Goal: Find specific page/section: Find specific page/section

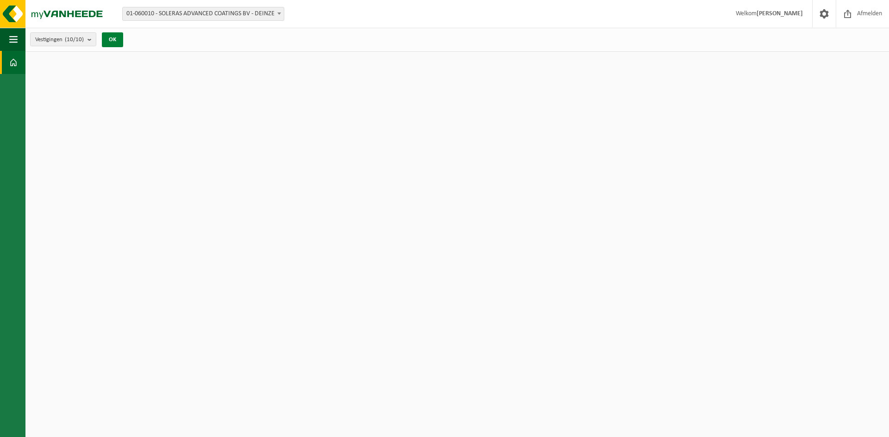
click at [111, 39] on button "OK" at bounding box center [112, 39] width 21 height 15
click at [16, 59] on span at bounding box center [13, 62] width 8 height 23
click at [7, 33] on button "Navigatie" at bounding box center [12, 39] width 25 height 23
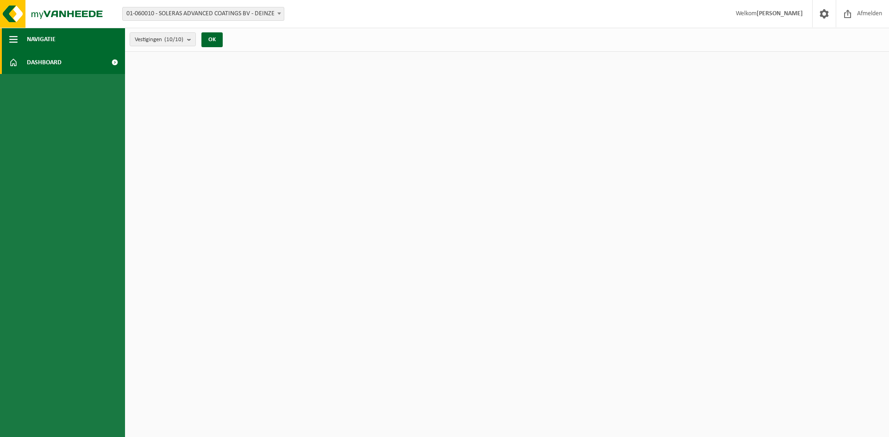
click at [7, 33] on button "Navigatie" at bounding box center [62, 39] width 125 height 23
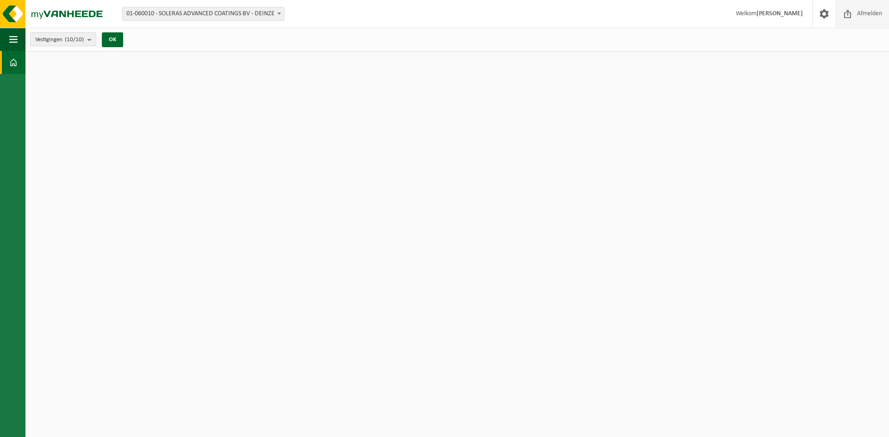
click at [866, 9] on span "Afmelden" at bounding box center [869, 13] width 30 height 27
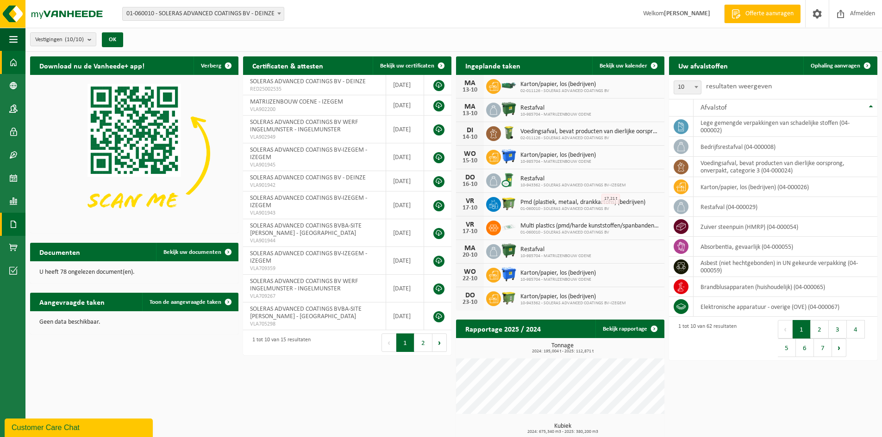
click at [15, 228] on span at bounding box center [13, 224] width 8 height 23
click at [62, 243] on span "Documenten" at bounding box center [71, 245] width 34 height 18
click at [4, 168] on link "Kalender" at bounding box center [12, 178] width 25 height 23
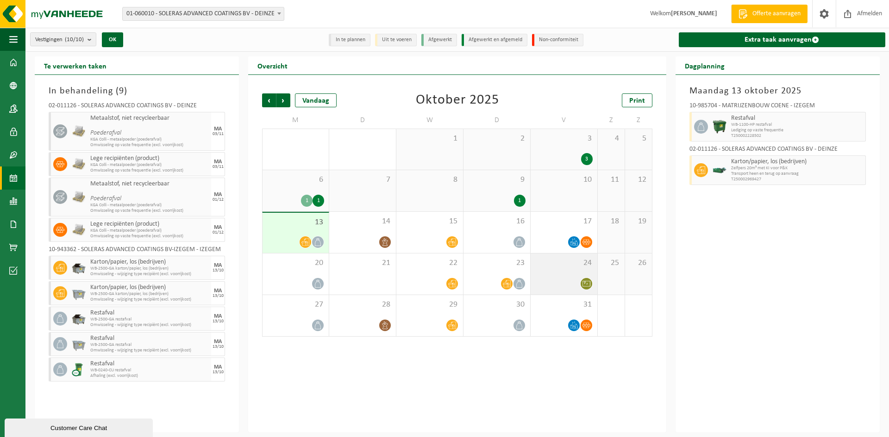
click at [562, 270] on div "24" at bounding box center [563, 274] width 67 height 41
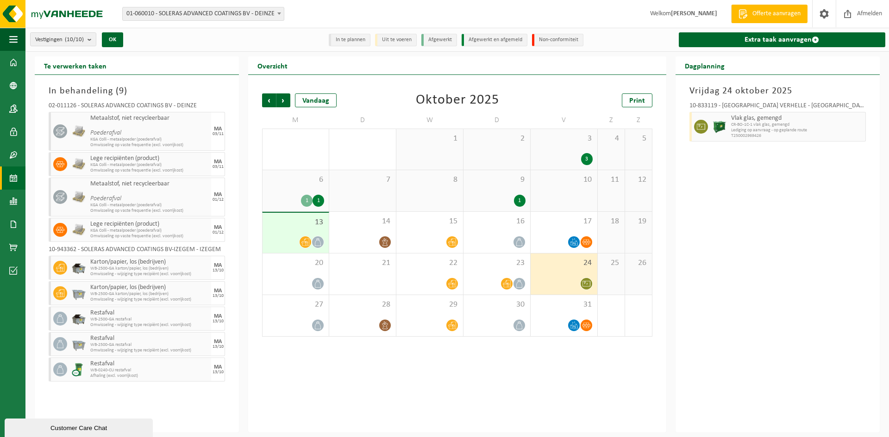
click at [531, 261] on div "24" at bounding box center [563, 274] width 67 height 41
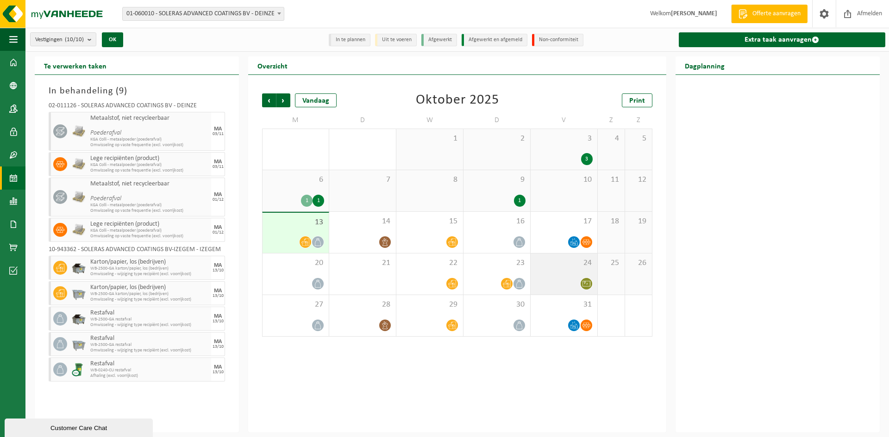
click at [555, 281] on div at bounding box center [563, 284] width 57 height 12
